Goal: Task Accomplishment & Management: Use online tool/utility

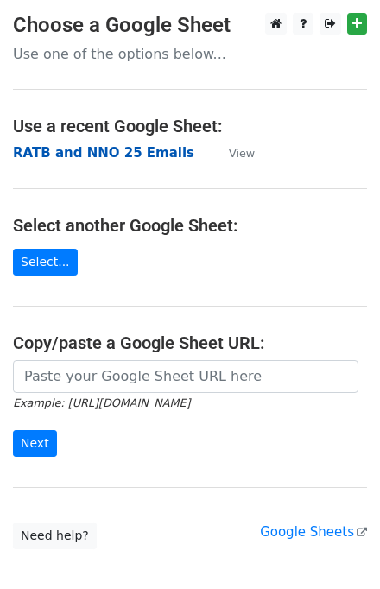
click at [70, 157] on strong "RATB and NNO 25 Emails" at bounding box center [103, 153] width 181 height 16
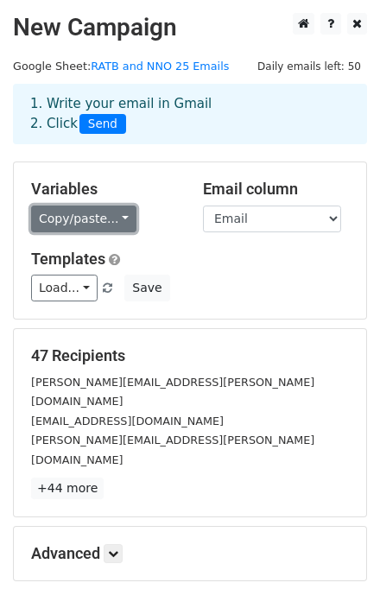
click at [62, 215] on link "Copy/paste..." at bounding box center [83, 218] width 105 height 27
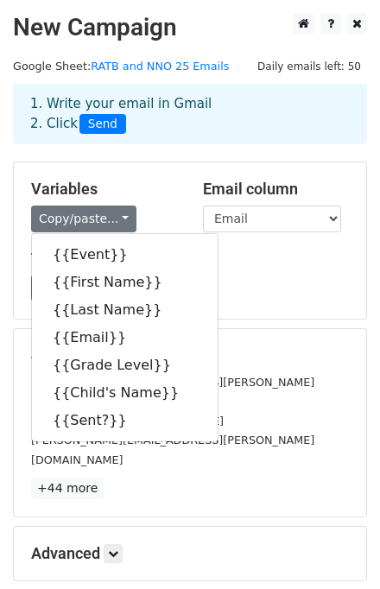
click at [105, 177] on div "Variables Copy/paste... {{Event}} {{First Name}} {{Last Name}} {{Email}} {{Grad…" at bounding box center [190, 240] width 352 height 156
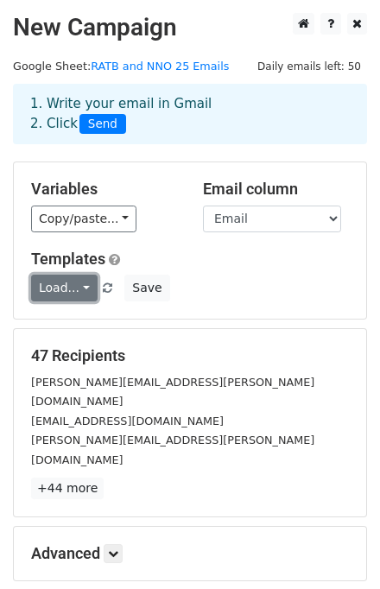
click at [54, 290] on link "Load..." at bounding box center [64, 288] width 66 height 27
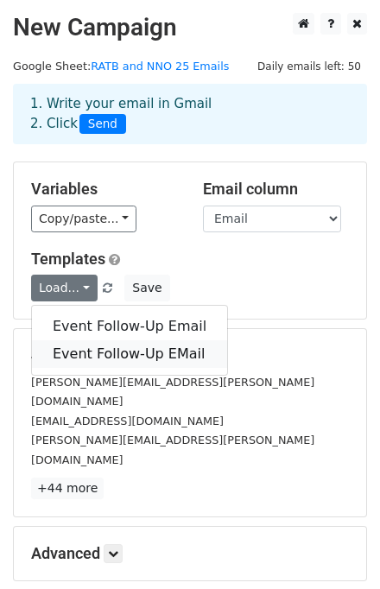
click at [67, 350] on link "Event Follow-Up EMail" at bounding box center [129, 354] width 195 height 28
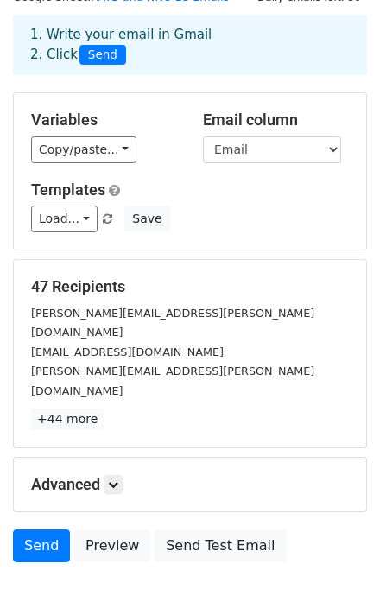
scroll to position [138, 0]
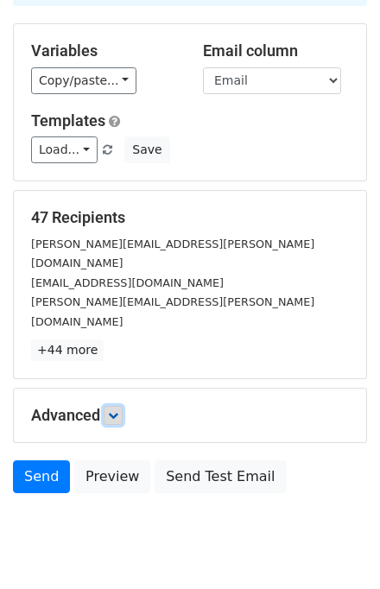
click at [123, 406] on link at bounding box center [113, 415] width 19 height 19
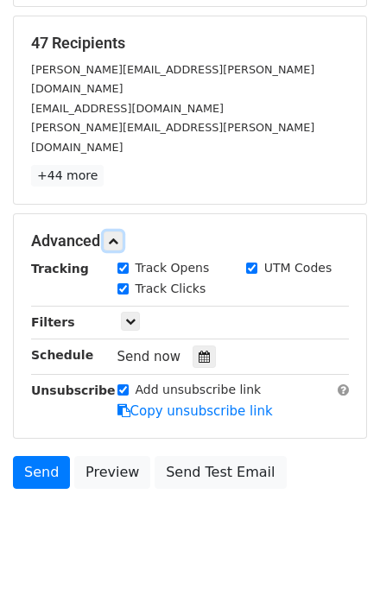
scroll to position [316, 0]
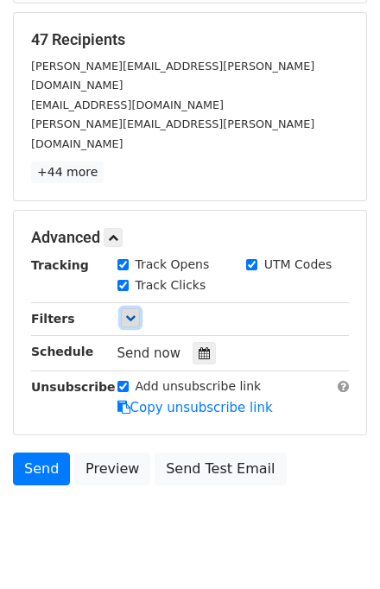
click at [128, 313] on icon at bounding box center [130, 318] width 10 height 10
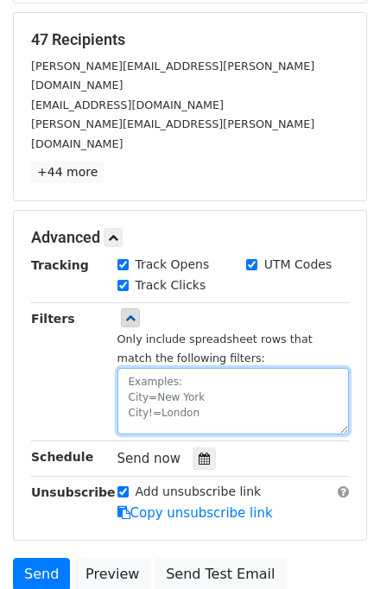
click at [155, 368] on textarea at bounding box center [233, 401] width 232 height 66
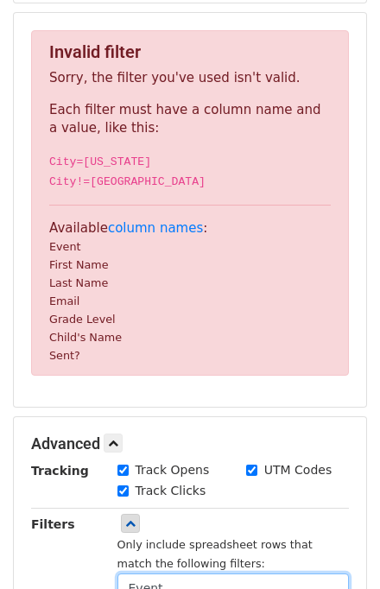
scroll to position [325, 0]
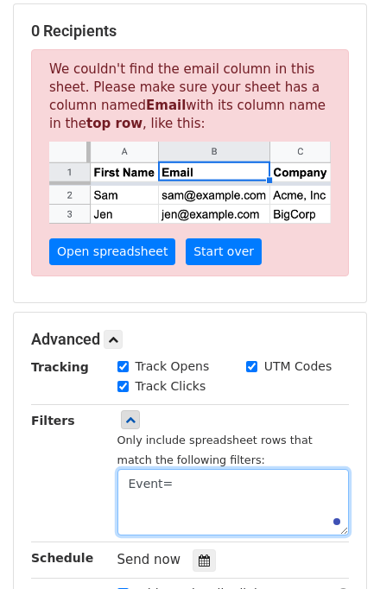
paste textarea "Richmond Street Back to School Expo"
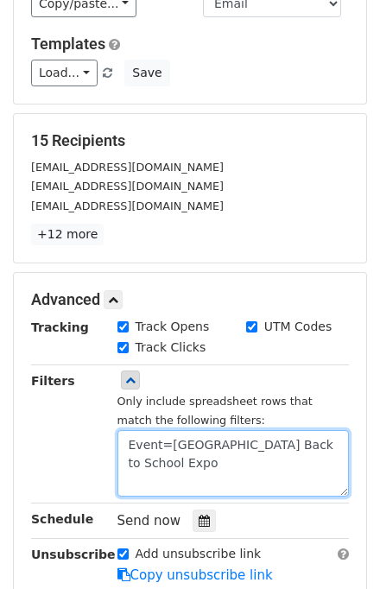
scroll to position [214, 0]
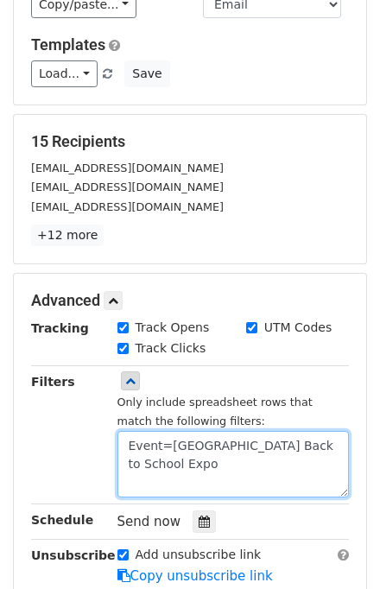
type textarea "Event=Richmond Street Back to School Expo"
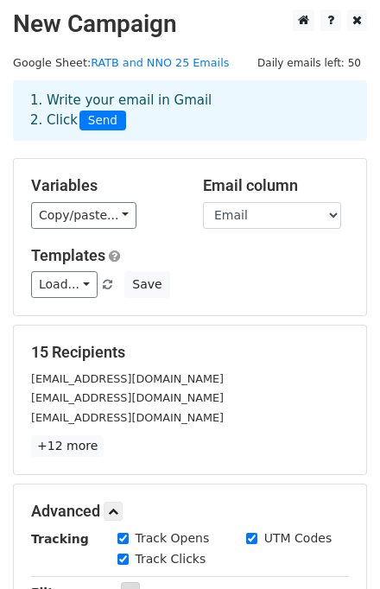
scroll to position [0, 0]
